Goal: Transaction & Acquisition: Purchase product/service

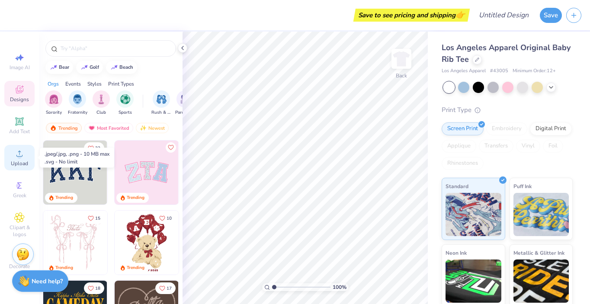
click at [22, 154] on icon at bounding box center [19, 153] width 10 height 10
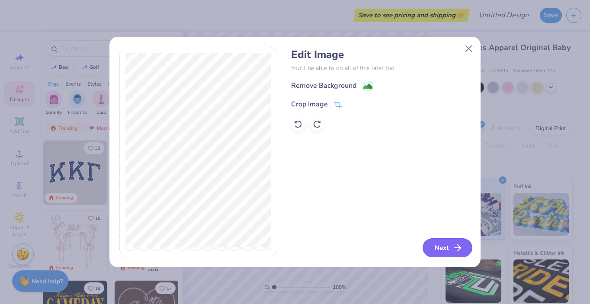
click at [449, 250] on button "Next" at bounding box center [447, 247] width 50 height 19
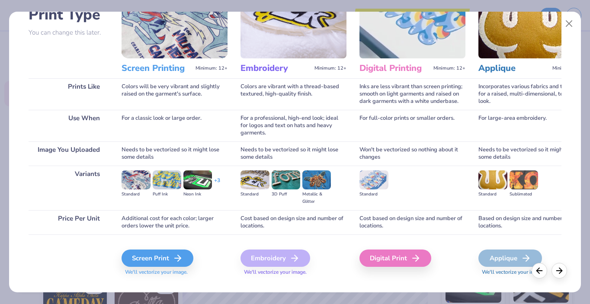
scroll to position [74, 0]
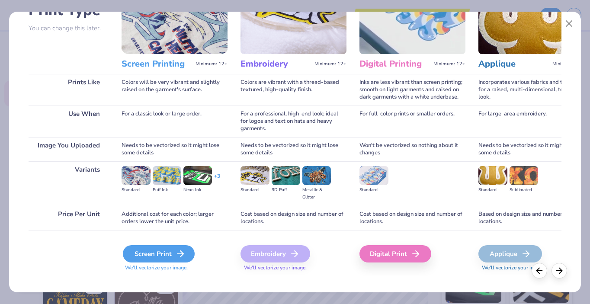
click at [171, 256] on div "Screen Print" at bounding box center [159, 253] width 72 height 17
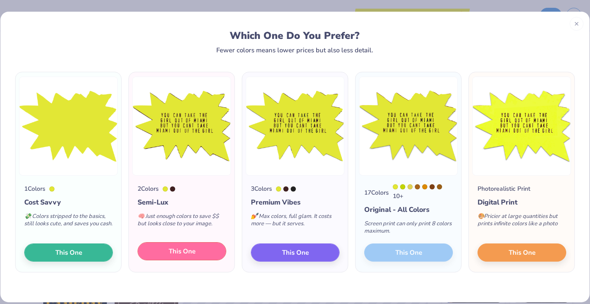
click at [192, 253] on span "This One" at bounding box center [182, 251] width 27 height 10
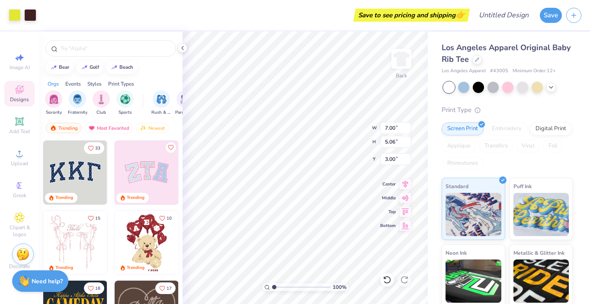
type input "3.00"
click at [183, 49] on icon at bounding box center [182, 48] width 7 height 7
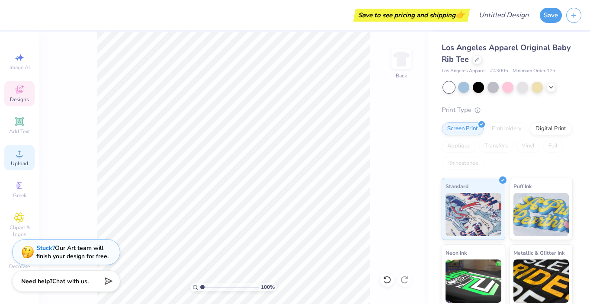
click at [19, 162] on span "Upload" at bounding box center [19, 163] width 17 height 7
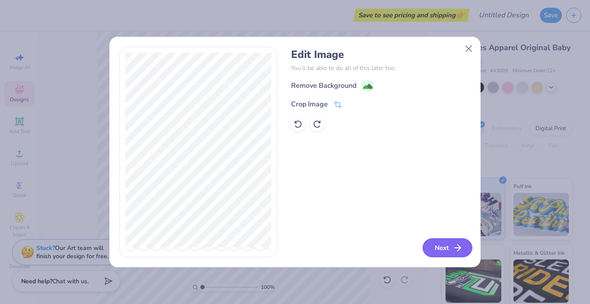
click at [448, 243] on button "Next" at bounding box center [447, 247] width 50 height 19
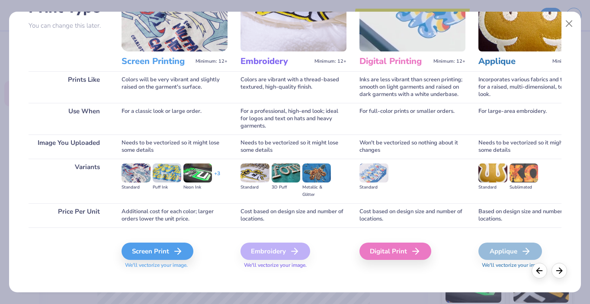
scroll to position [77, 0]
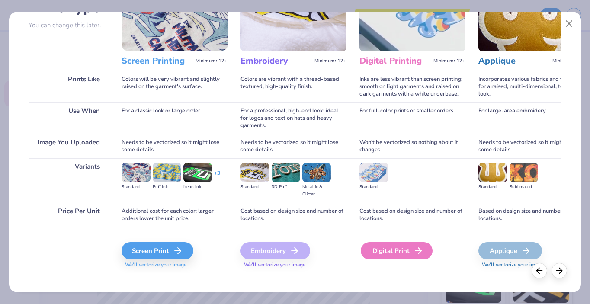
click at [378, 251] on div "Digital Print" at bounding box center [397, 250] width 72 height 17
